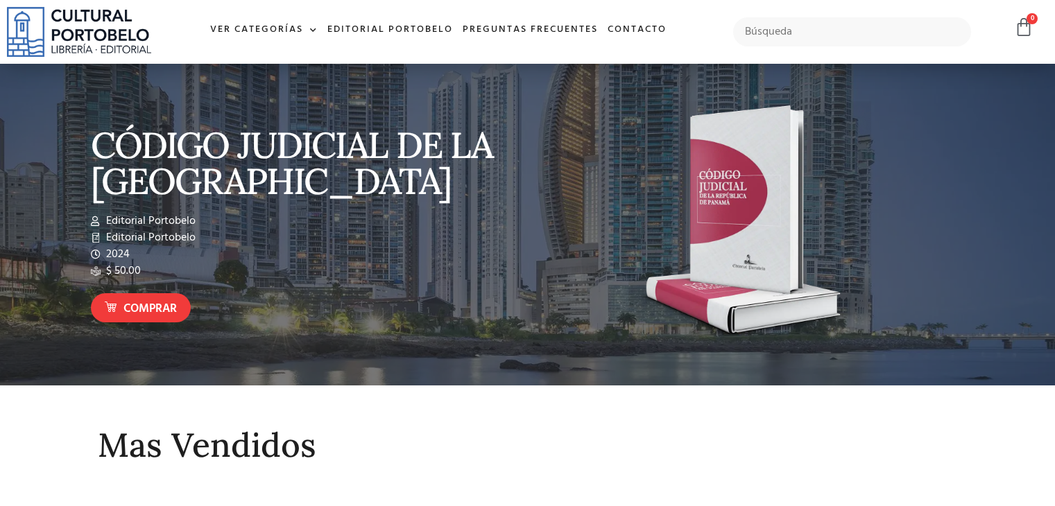
click at [760, 35] on input "text" at bounding box center [852, 31] width 238 height 29
type input "alexander valencia"
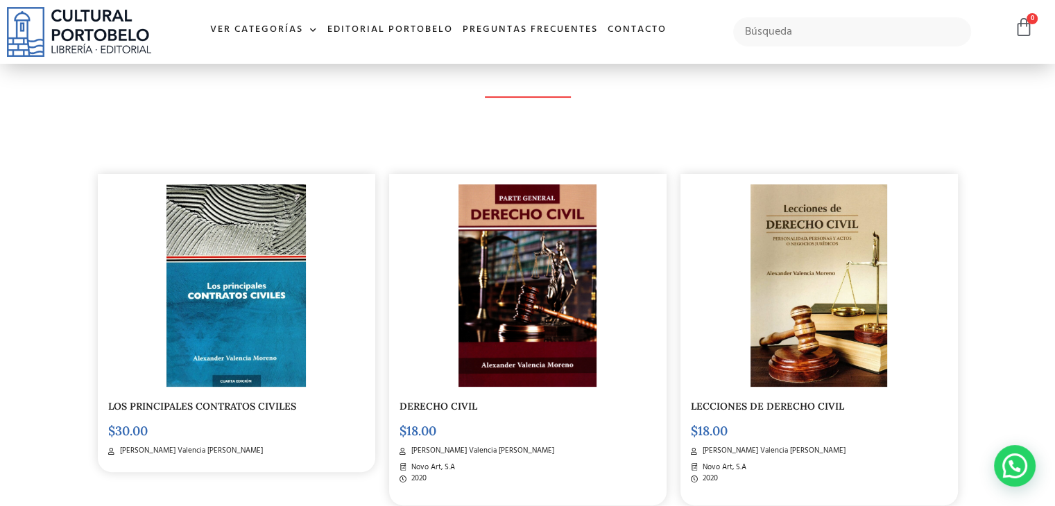
scroll to position [155, 0]
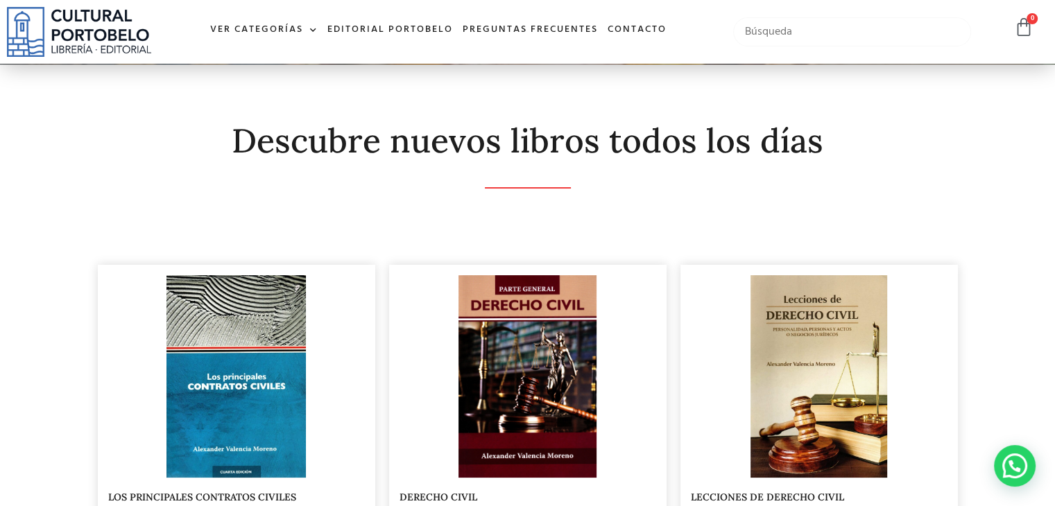
click at [773, 28] on input "text" at bounding box center [852, 31] width 238 height 29
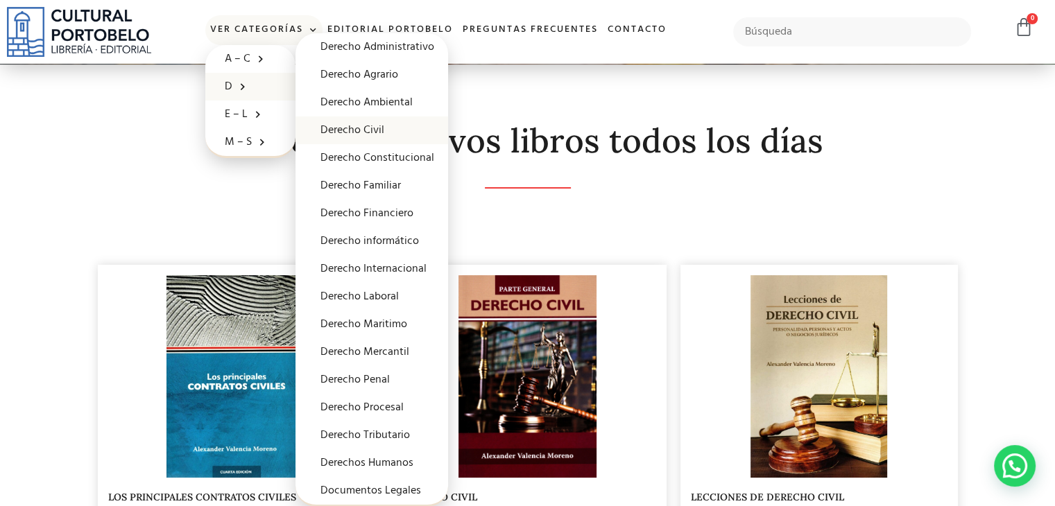
click at [341, 128] on link "Derecho Civil" at bounding box center [371, 131] width 153 height 28
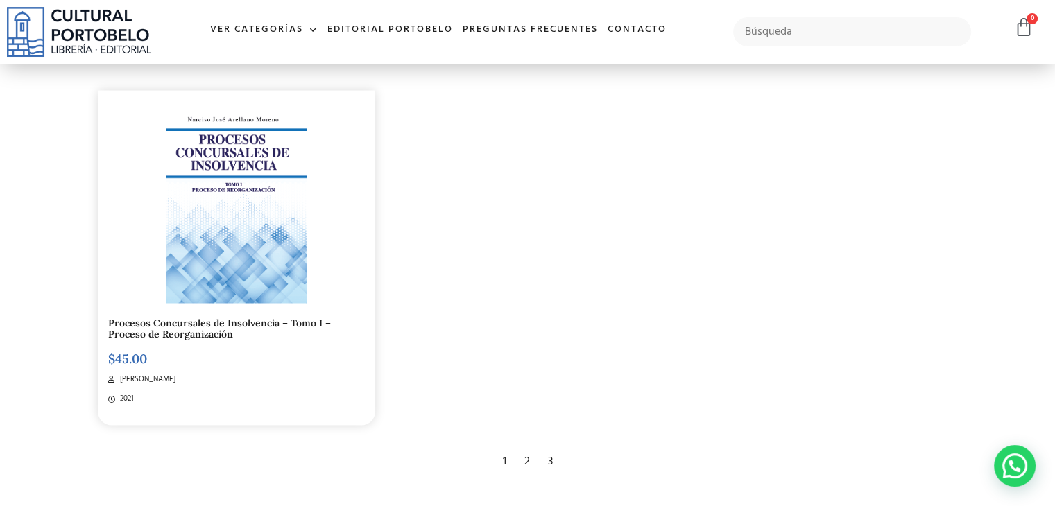
scroll to position [2399, 0]
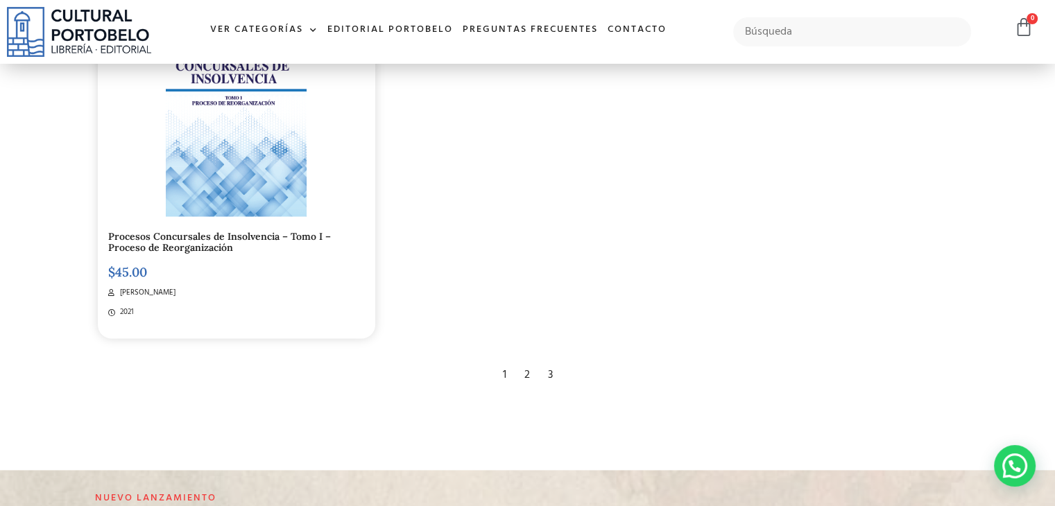
click at [523, 372] on div "2" at bounding box center [526, 374] width 19 height 31
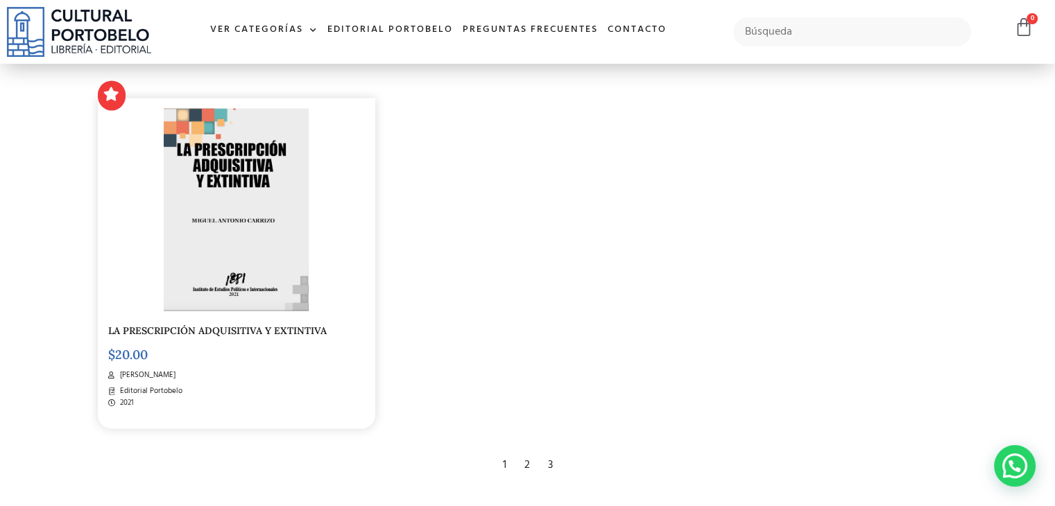
scroll to position [2316, 0]
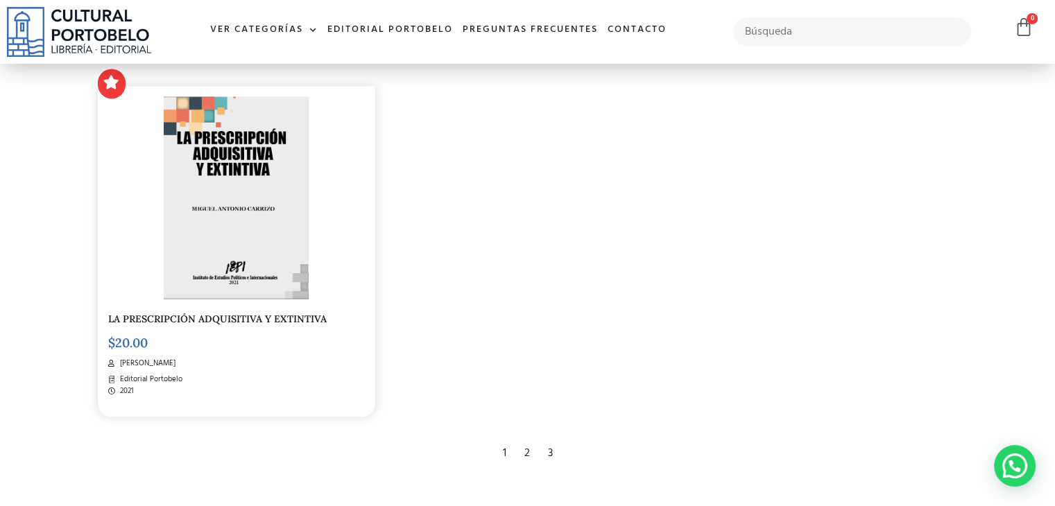
click at [549, 453] on div "3" at bounding box center [550, 453] width 19 height 31
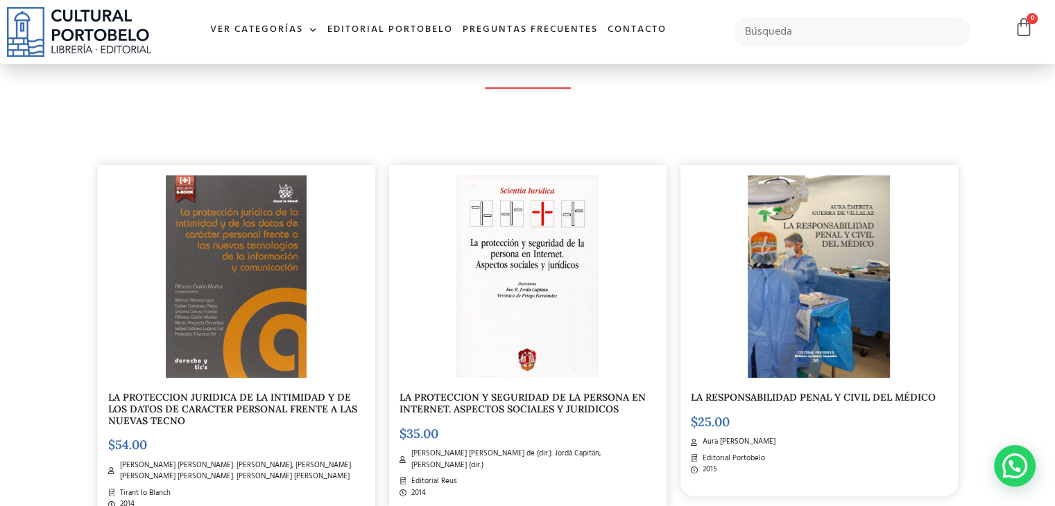
scroll to position [232, 0]
